Goal: Transaction & Acquisition: Purchase product/service

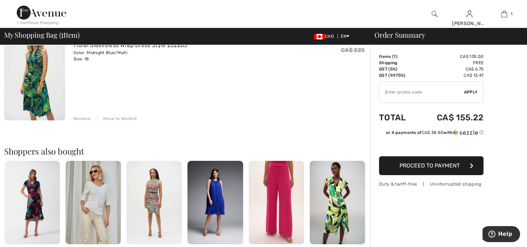
scroll to position [81, 0]
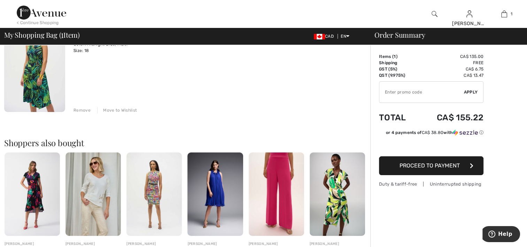
click at [336, 192] on img at bounding box center [337, 193] width 55 height 83
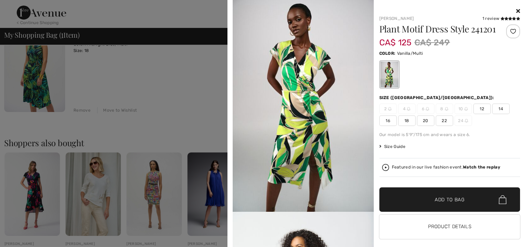
click at [516, 11] on icon at bounding box center [518, 11] width 4 height 6
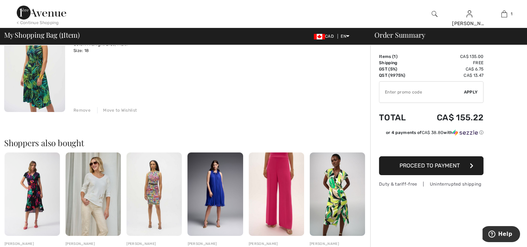
click at [325, 181] on img at bounding box center [337, 193] width 55 height 83
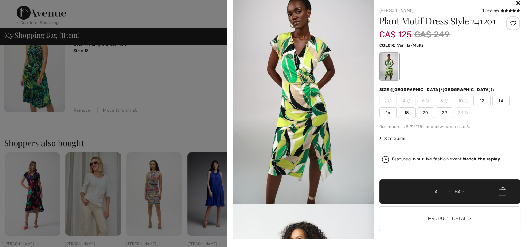
scroll to position [17, 0]
click at [293, 97] on img at bounding box center [303, 97] width 141 height 211
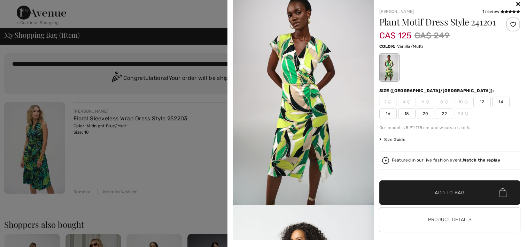
scroll to position [0, 0]
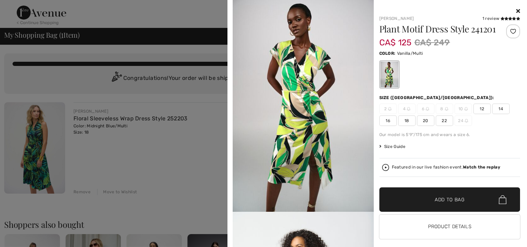
click at [516, 10] on icon at bounding box center [518, 11] width 4 height 6
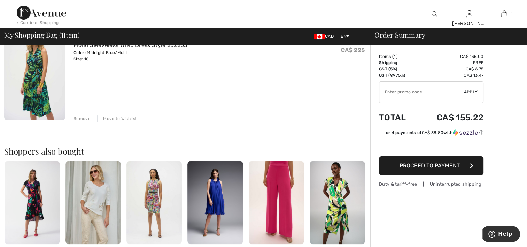
scroll to position [81, 0]
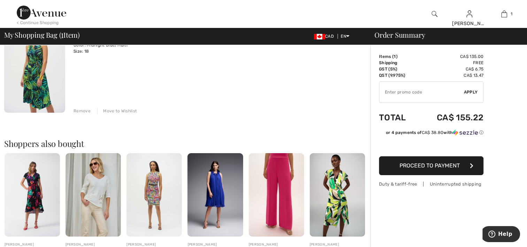
click at [31, 194] on img at bounding box center [32, 194] width 55 height 83
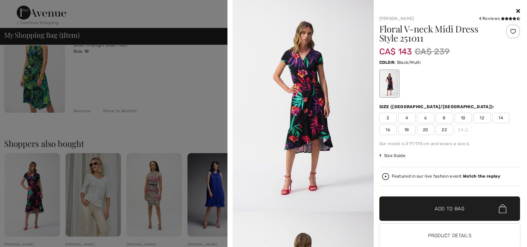
click at [516, 8] on icon at bounding box center [518, 11] width 4 height 6
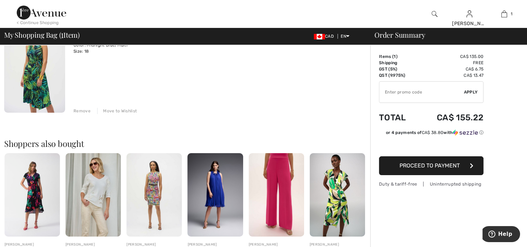
click at [335, 192] on img at bounding box center [337, 194] width 55 height 83
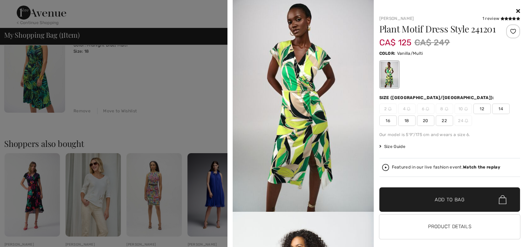
scroll to position [17, 0]
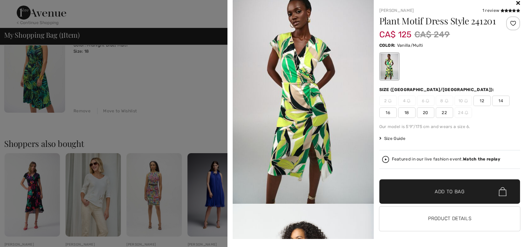
click at [280, 120] on img at bounding box center [303, 97] width 141 height 211
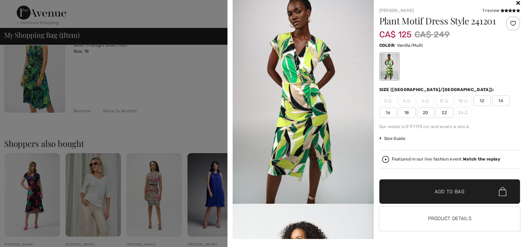
scroll to position [0, 0]
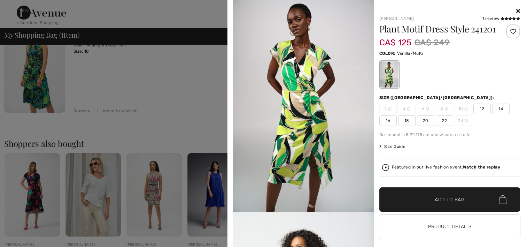
click at [516, 11] on icon at bounding box center [518, 11] width 4 height 6
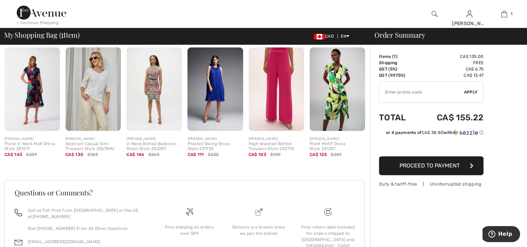
scroll to position [189, 0]
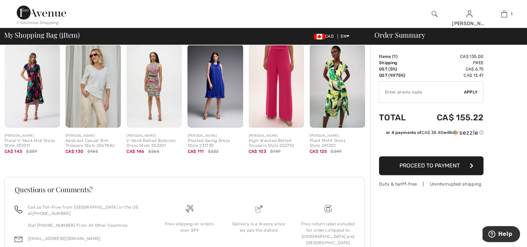
click at [166, 92] on img at bounding box center [153, 85] width 55 height 83
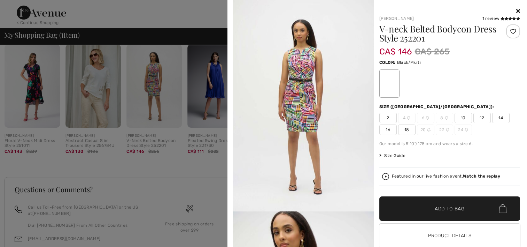
click at [385, 84] on div at bounding box center [389, 83] width 18 height 26
click at [510, 10] on div at bounding box center [449, 11] width 141 height 8
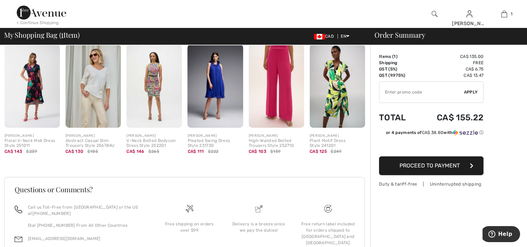
click at [335, 94] on img at bounding box center [337, 85] width 55 height 83
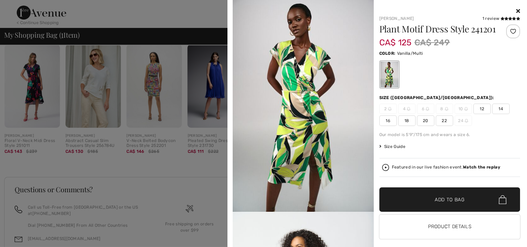
click at [516, 9] on icon at bounding box center [518, 11] width 4 height 6
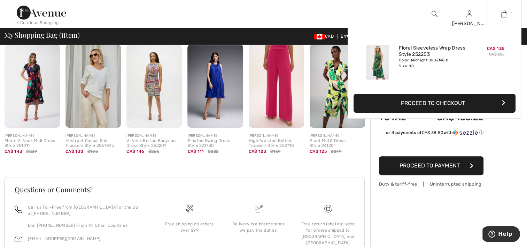
click at [375, 63] on img at bounding box center [377, 62] width 23 height 34
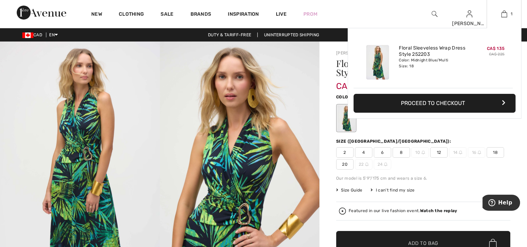
click at [426, 101] on button "Proceed to Checkout" at bounding box center [434, 103] width 162 height 19
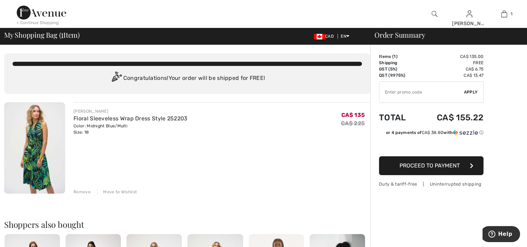
click at [419, 166] on span "Proceed to Payment" at bounding box center [429, 165] width 60 height 7
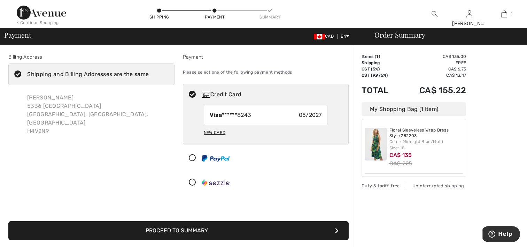
click at [176, 229] on button "Proceed to Summary" at bounding box center [178, 230] width 340 height 19
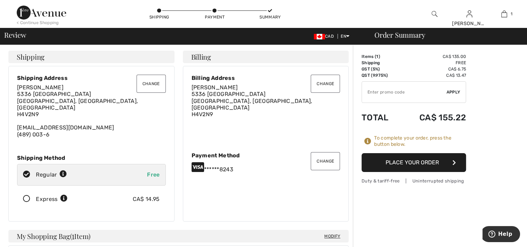
click at [26, 195] on icon at bounding box center [26, 198] width 18 height 7
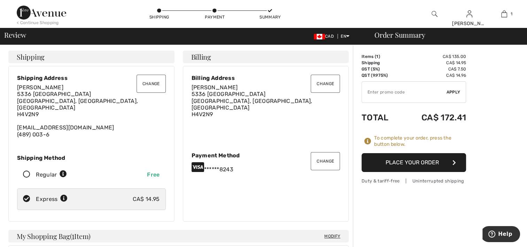
click at [422, 162] on button "Place Your Order" at bounding box center [414, 162] width 104 height 19
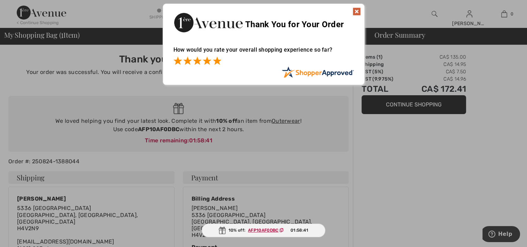
click at [217, 59] on span at bounding box center [217, 60] width 8 height 8
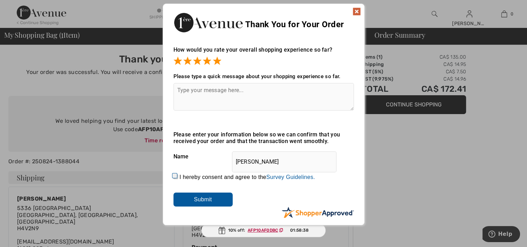
click at [174, 176] on input "I hereby consent and agree to the By submitting a review, you grant permission …" at bounding box center [175, 176] width 5 height 5
checkbox input "true"
click at [195, 198] on input "Submit" at bounding box center [202, 199] width 59 height 14
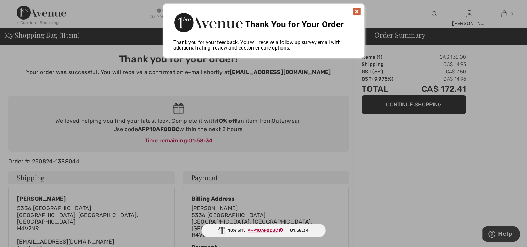
click at [355, 11] on img at bounding box center [356, 11] width 8 height 8
